Goal: Information Seeking & Learning: Learn about a topic

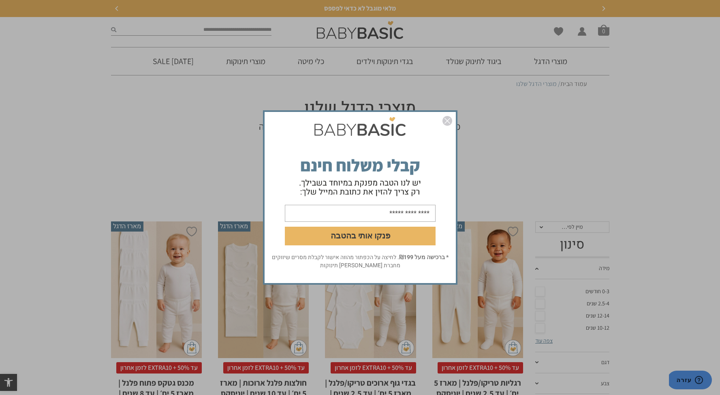
click at [447, 119] on img "סגור" at bounding box center [447, 121] width 10 height 10
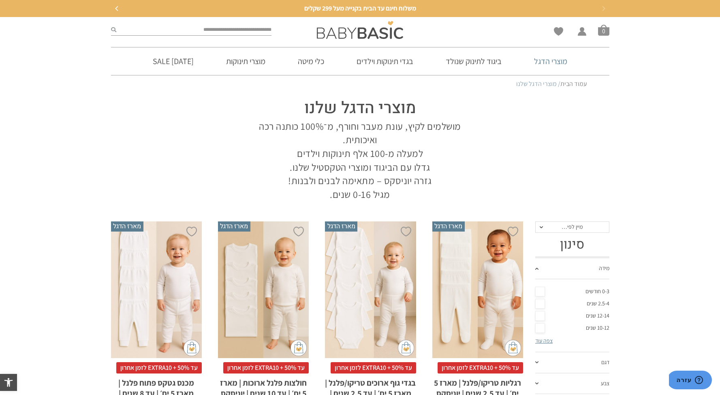
click at [540, 60] on link "מוצרי הדגל" at bounding box center [551, 61] width 58 height 28
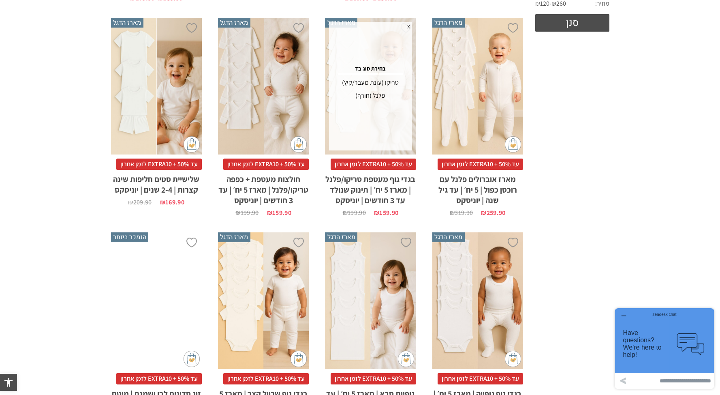
scroll to position [426, 0]
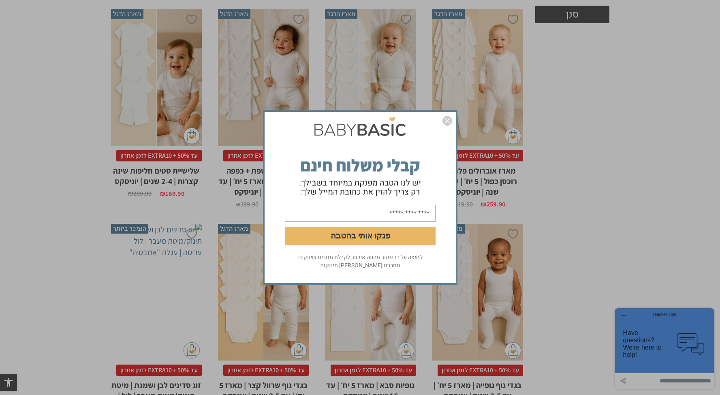
click at [450, 118] on img "סגור" at bounding box center [447, 121] width 10 height 10
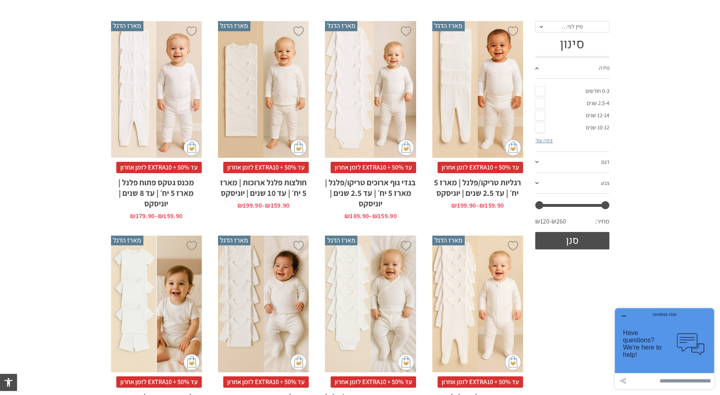
scroll to position [114, 0]
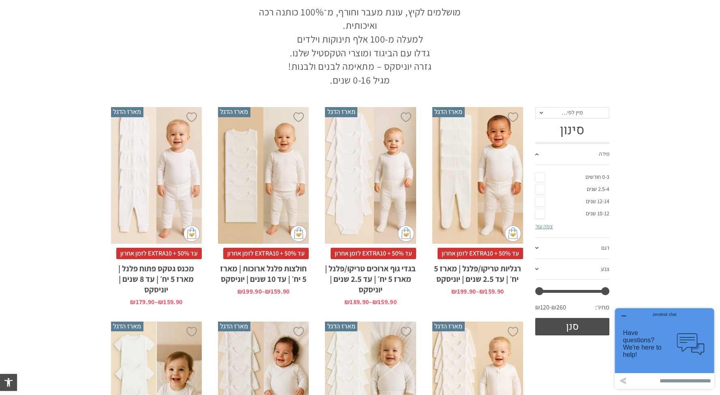
click at [513, 185] on div "x בחירת מידה 0-3m 3-6m 6-12m 12-18m 18-24m 24-30m בחירת סוג בד טריקו (עונת מעבר…" at bounding box center [477, 175] width 91 height 137
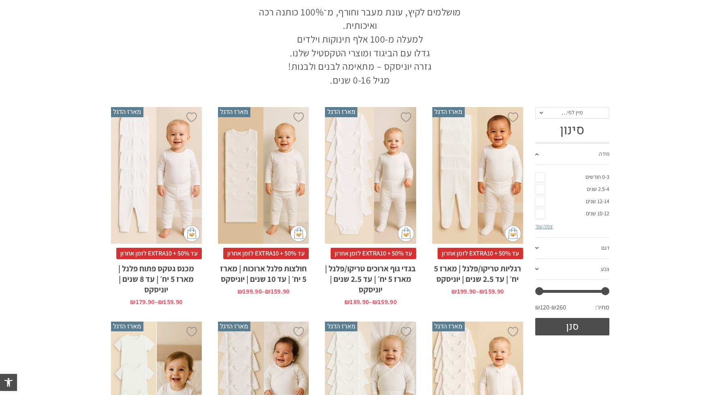
scroll to position [131, 0]
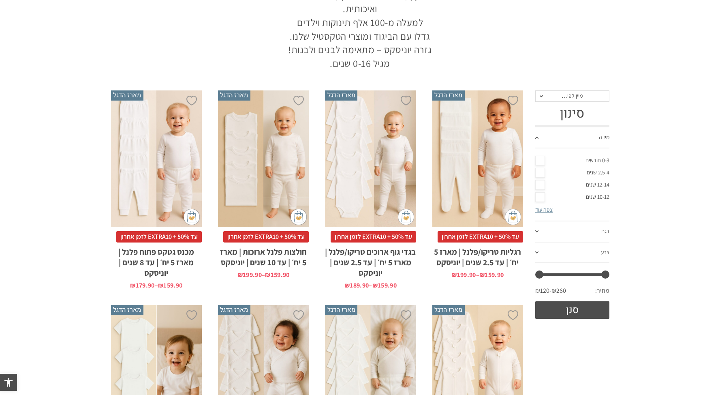
click at [373, 158] on div "x בחירת מידה 0-3m 3-6m 6-12m 12-18m 18-24m 24-30m בחירת סוג בד טריקו (עונת מעבר…" at bounding box center [370, 158] width 91 height 137
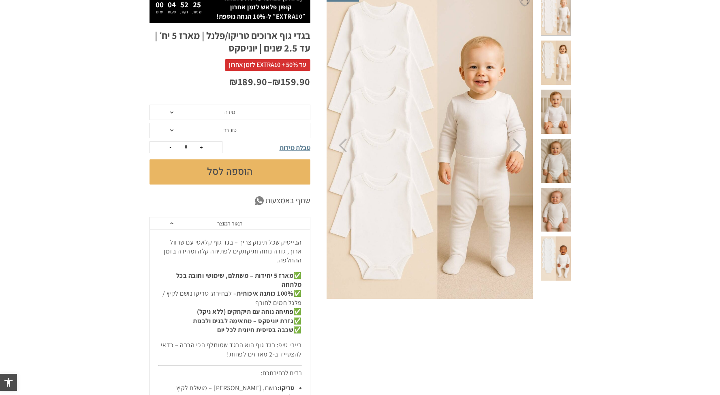
scroll to position [131, 0]
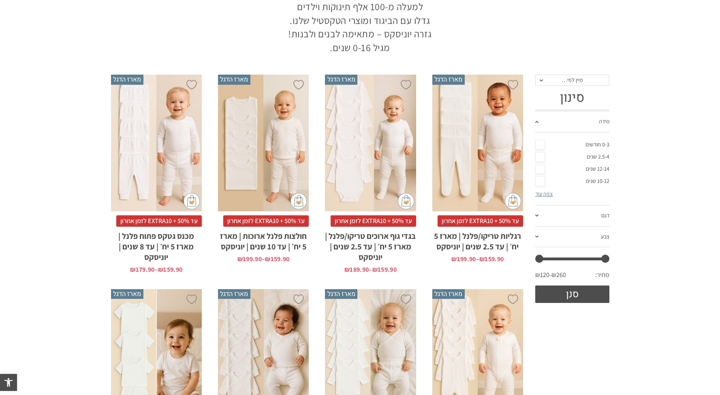
scroll to position [147, 0]
click at [275, 147] on div "x בחירת מידה 12-18m 18-24m 24-30m 2-5-4-שנים 4-6y 6-8-שנים 8-10y" at bounding box center [263, 143] width 91 height 137
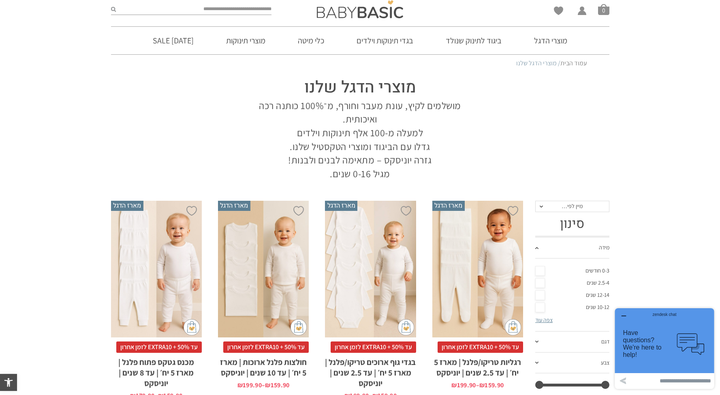
scroll to position [30, 0]
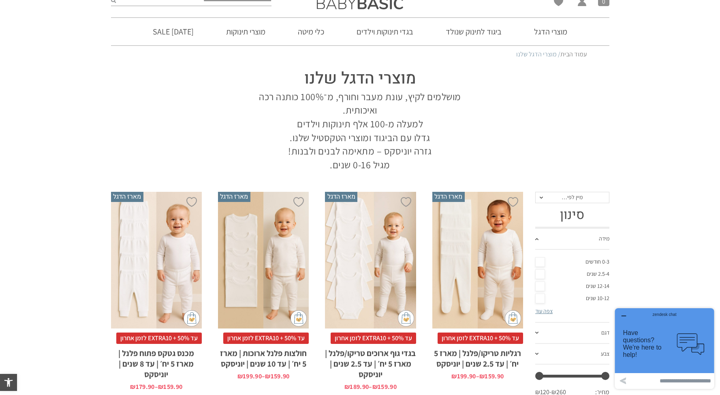
click at [173, 234] on div "x בחירת מידה 3-6m 6-12m 12-18m 18-24m 24-30m 2-5-4-שנים 4-6y 6-8-שנים" at bounding box center [156, 260] width 91 height 137
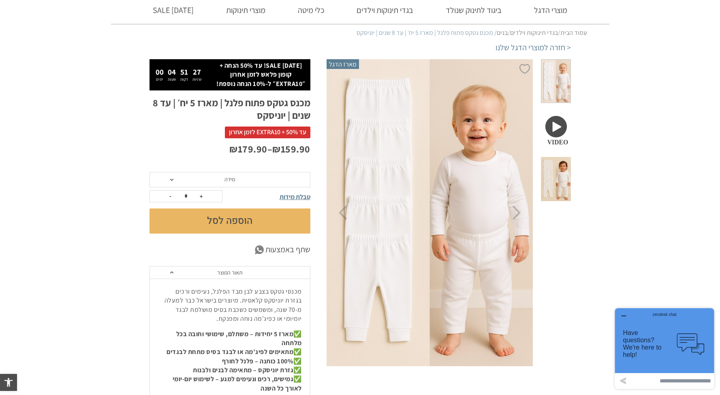
click at [719, 42] on section "< חזרה למוצרי הדגל שלנו" at bounding box center [360, 50] width 720 height 17
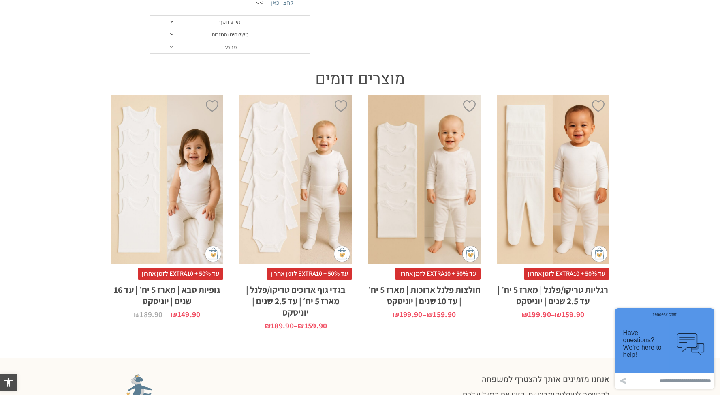
scroll to position [538, 0]
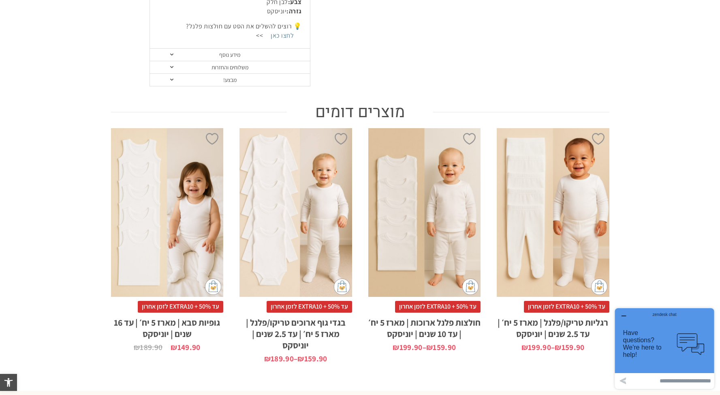
click at [575, 224] on div "x בחירת מידה 0-3m 3-6m 6-12m 12-18m 18-24m 24-30m בחירת סוג בד טריקו (עונת מעבר…" at bounding box center [553, 212] width 113 height 169
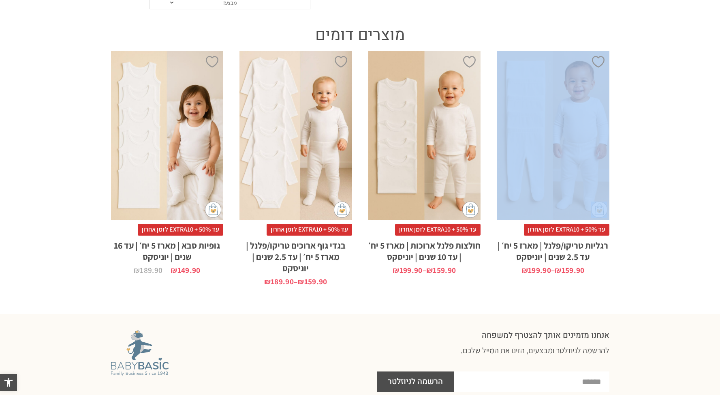
drag, startPoint x: 726, startPoint y: 203, endPoint x: 726, endPoint y: 220, distance: 17.8
click at [719, 220] on html "דילוג לתוכן פתח סרגל נגישות כלי נגישות כלי נגישות הגדל טקסט הגדל טקסט הקטן טקסט…" at bounding box center [360, 5] width 720 height 1240
click at [693, 221] on section "מוצרים דומים הוספה ל-Wishlist x בחירת מידה 0-3m 3-6m 6-12m 12-18m 18-24m 24-30m" at bounding box center [360, 155] width 720 height 268
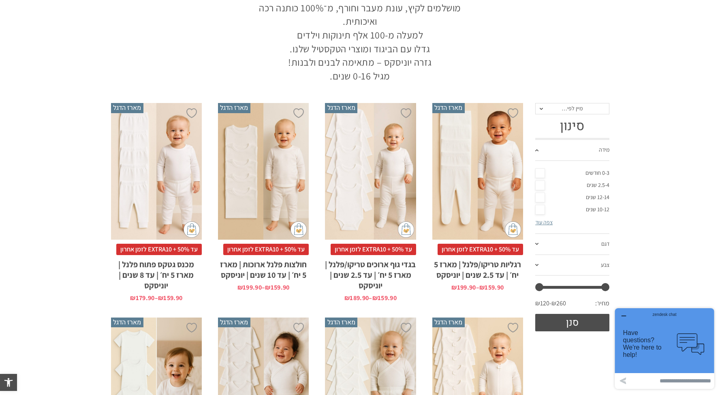
scroll to position [132, 0]
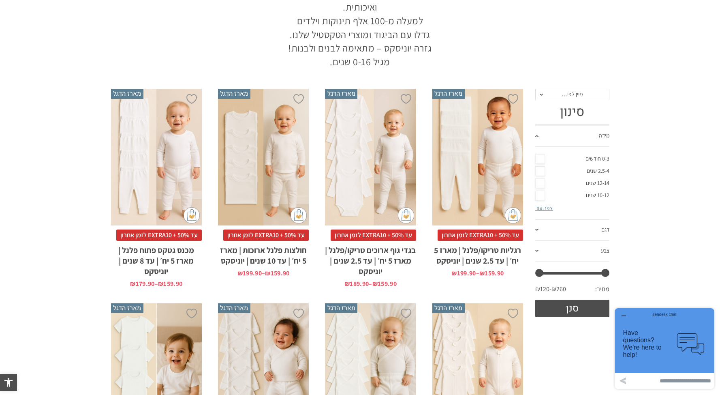
click at [288, 159] on div "x בחירת מידה 12-18m 18-24m 24-30m 2-5-4-שנים 4-6y 6-8-שנים 8-10y" at bounding box center [263, 157] width 91 height 137
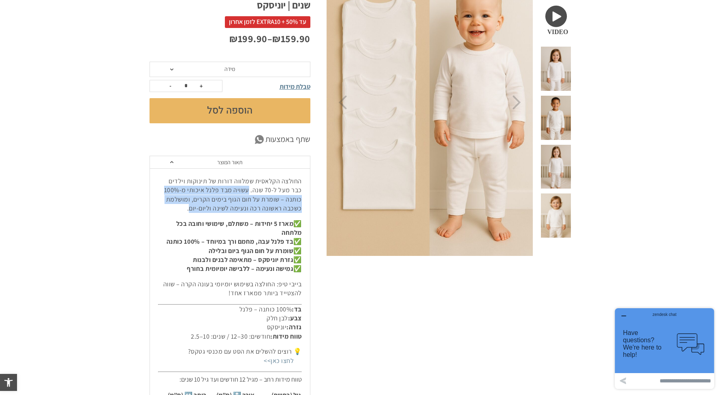
drag, startPoint x: 261, startPoint y: 189, endPoint x: 211, endPoint y: 209, distance: 53.9
click at [211, 209] on p "החולצה הקלאסית שמלווה דורות של תינוקות וילדים כבר מעל ל-70 שנה. עשויה מבד פלנל …" at bounding box center [230, 195] width 144 height 36
copy p "עשויה מבד פלנל איכותי מ-100% כותנה – שומרת על חום הגוף בימים הקרים, ומושלמת כשכ…"
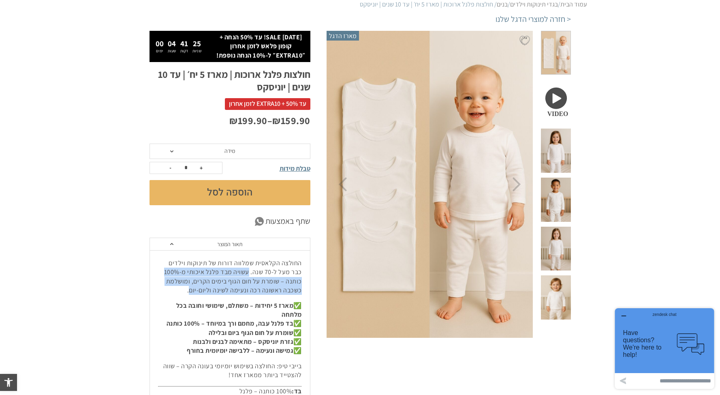
scroll to position [81, 0]
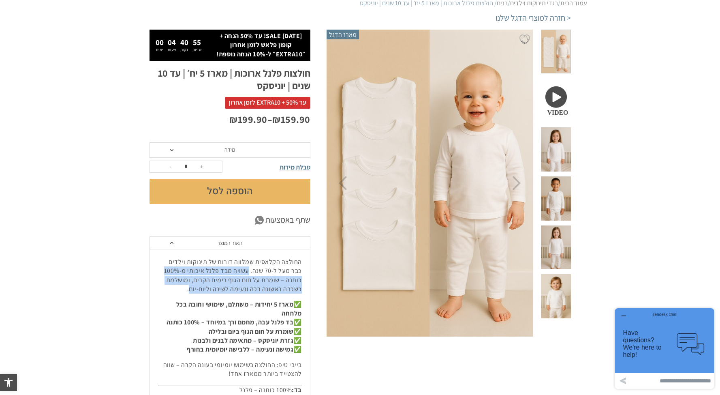
click at [290, 279] on p "החולצה הקלאסית שמלווה דורות של תינוקות וילדים כבר מעל ל-70 שנה. עשויה מבד פלנל …" at bounding box center [230, 275] width 144 height 36
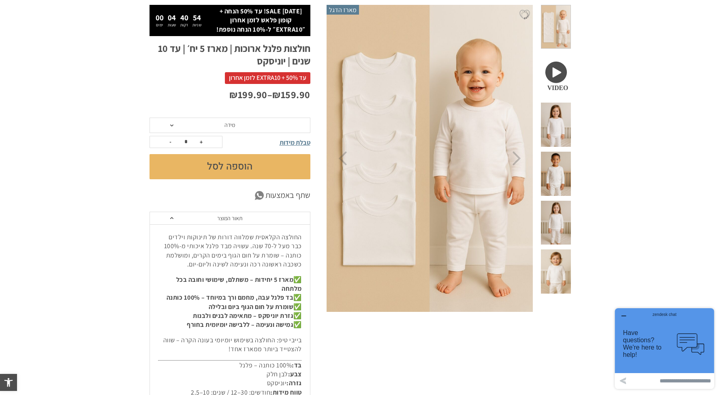
scroll to position [106, 0]
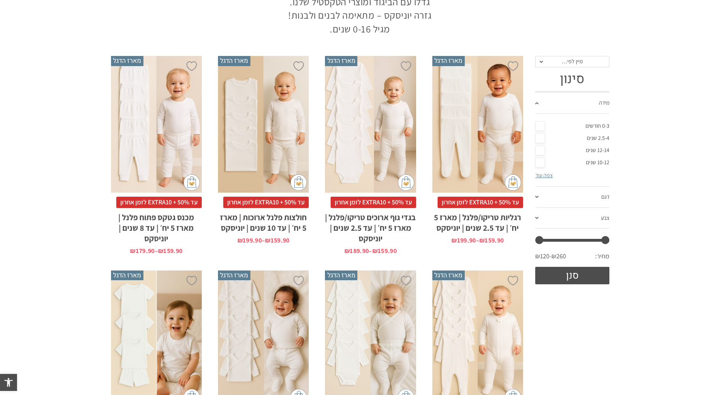
click at [184, 99] on div "x בחירת מידה 3-6m 6-12m 12-18m 18-24m 24-30m 2-5-4-שנים 4-6y 6-8-שנים" at bounding box center [156, 124] width 91 height 137
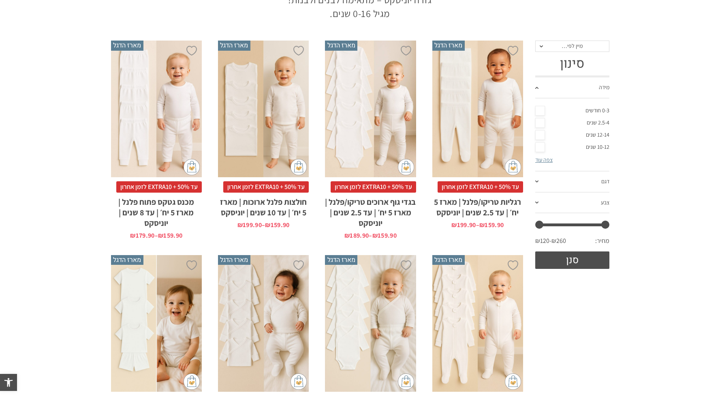
click at [272, 49] on div "x בחירת מידה 12-18m 18-24m 24-30m 2-5-4-שנים 4-6y 6-8-שנים 8-10y" at bounding box center [263, 109] width 91 height 137
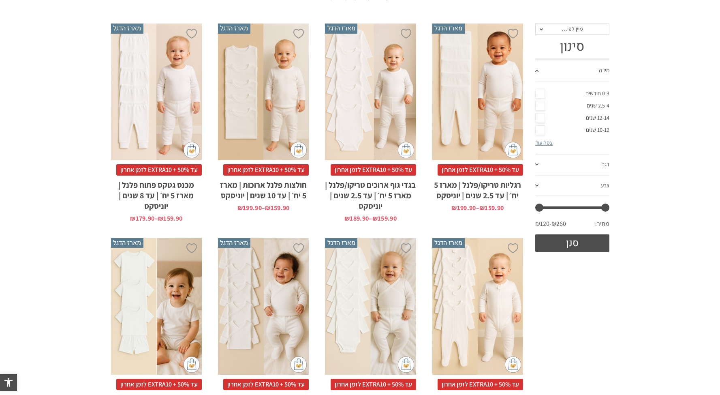
click at [168, 101] on div "x בחירת מידה 3-6m 6-12m 12-18m 18-24m 24-30m 2-5-4-שנים 4-6y 6-8-שנים" at bounding box center [156, 91] width 91 height 137
